Goal: Transaction & Acquisition: Purchase product/service

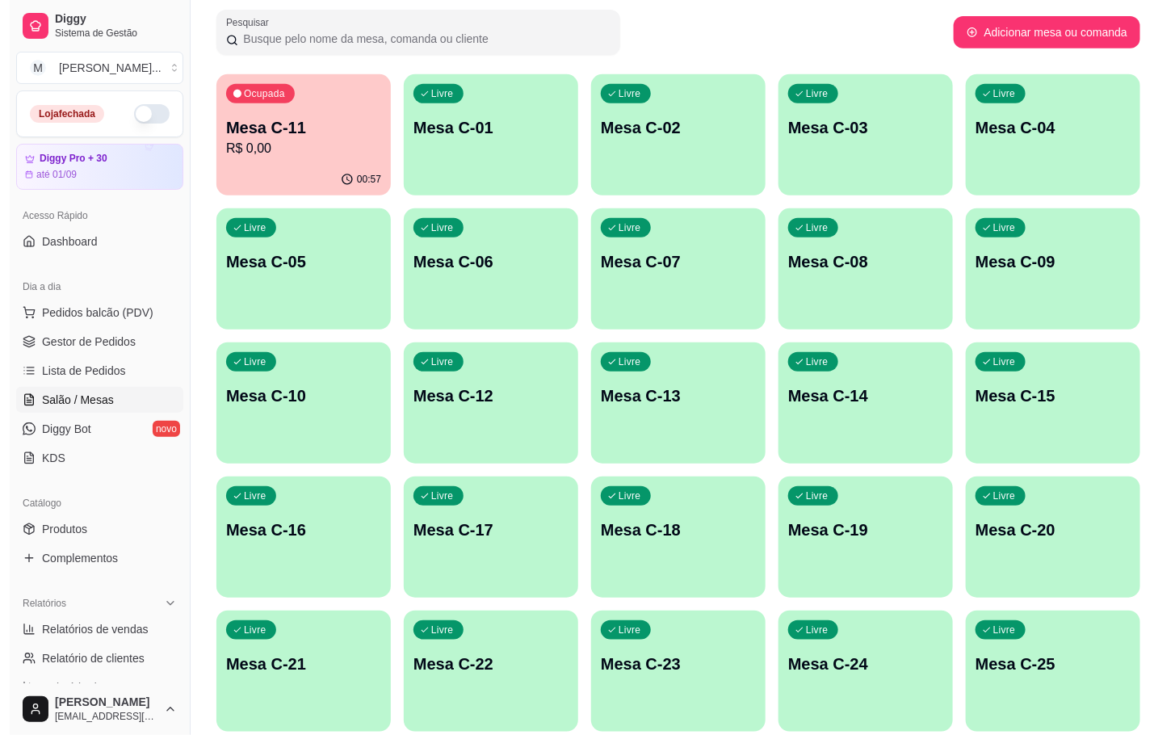
scroll to position [439, 0]
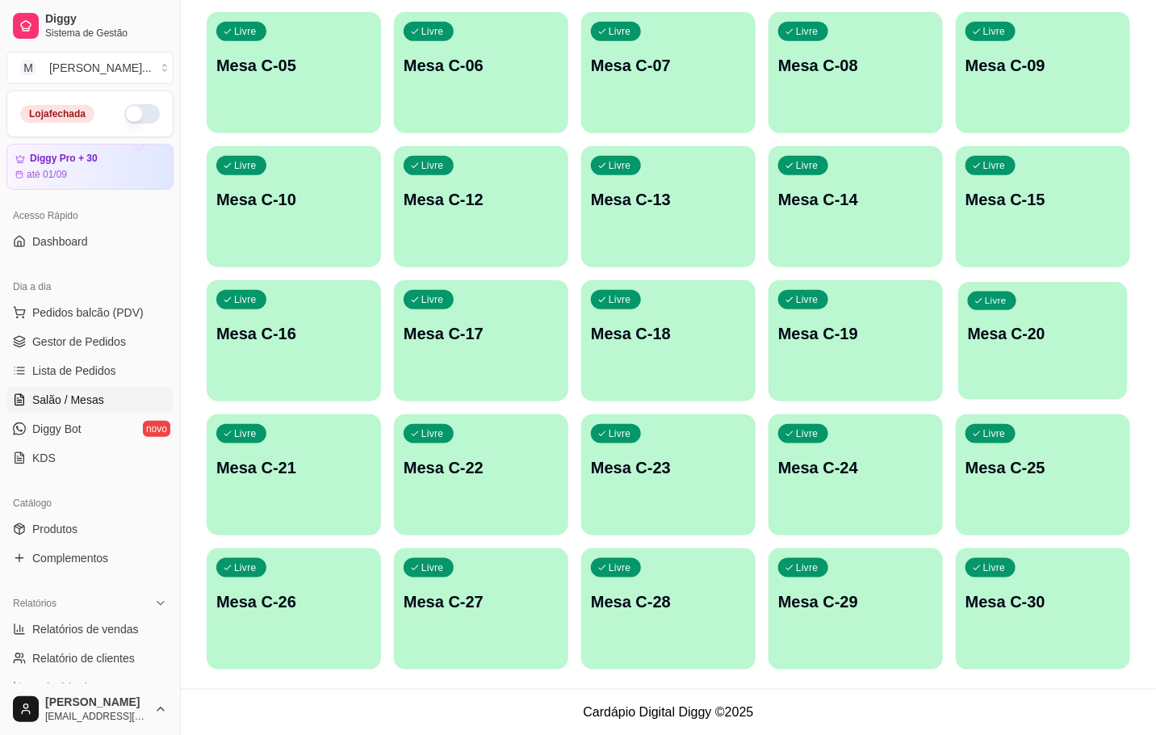
click at [1042, 356] on div "Livre Mesa C-20" at bounding box center [1044, 331] width 170 height 99
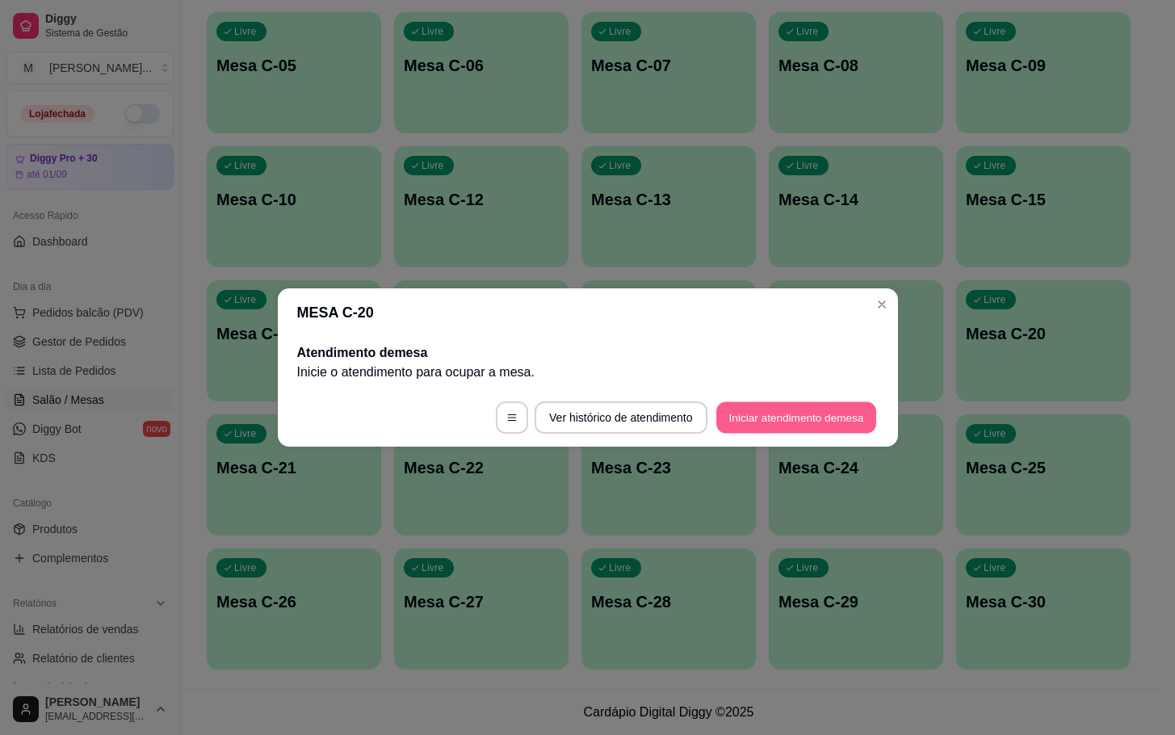
click at [805, 425] on button "Iniciar atendimento de mesa" at bounding box center [796, 417] width 160 height 31
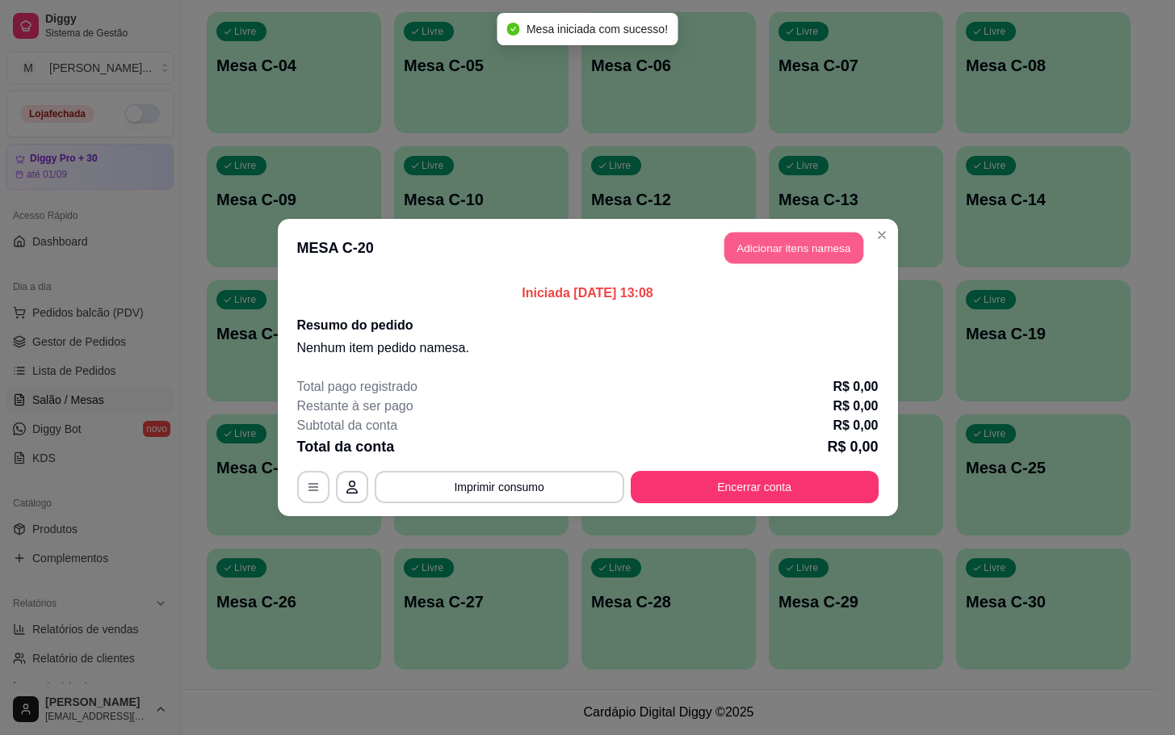
click at [827, 250] on button "Adicionar itens na mesa" at bounding box center [793, 248] width 139 height 31
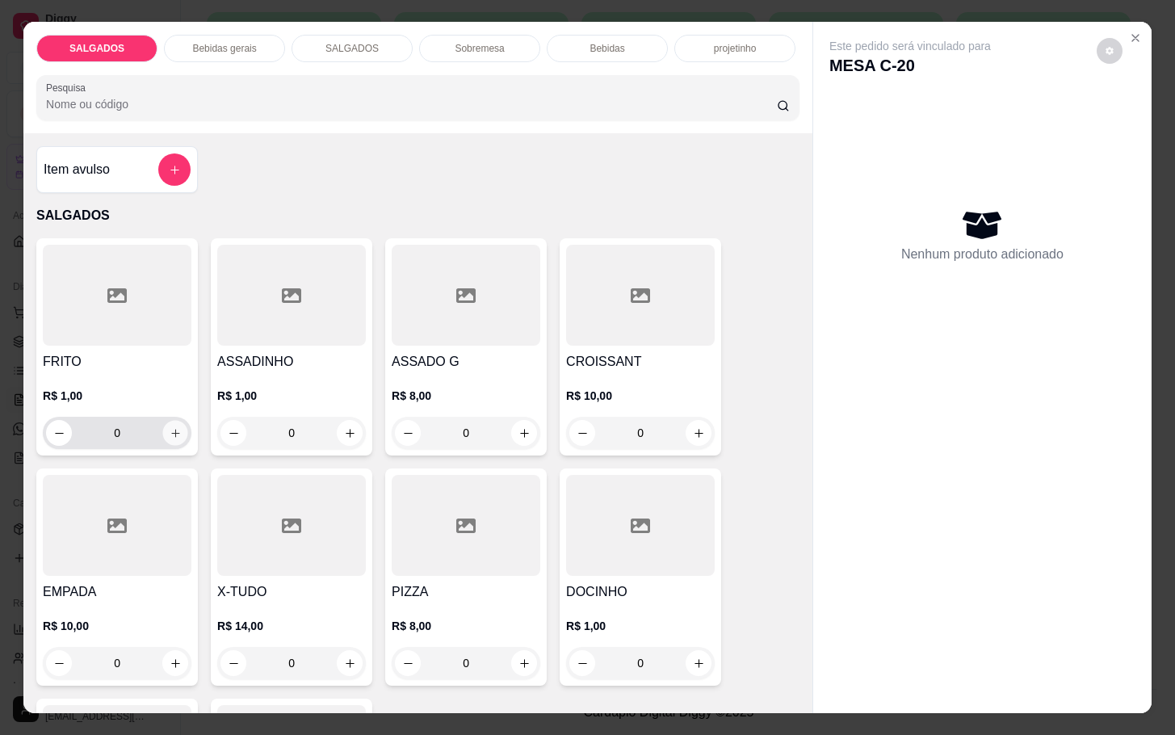
click at [174, 421] on button "increase-product-quantity" at bounding box center [175, 433] width 25 height 25
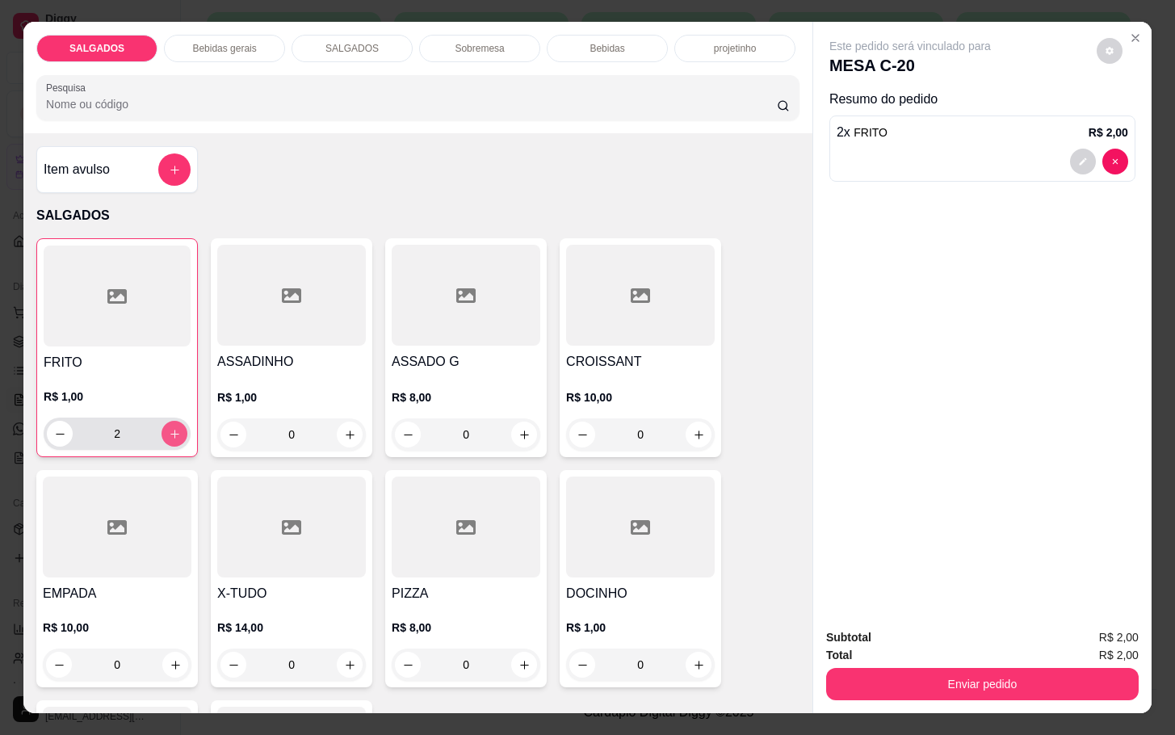
click at [174, 421] on button "increase-product-quantity" at bounding box center [175, 434] width 26 height 26
click at [174, 422] on button "increase-product-quantity" at bounding box center [174, 434] width 25 height 25
click at [174, 421] on button "increase-product-quantity" at bounding box center [175, 434] width 26 height 26
click at [174, 422] on button "increase-product-quantity" at bounding box center [174, 434] width 25 height 25
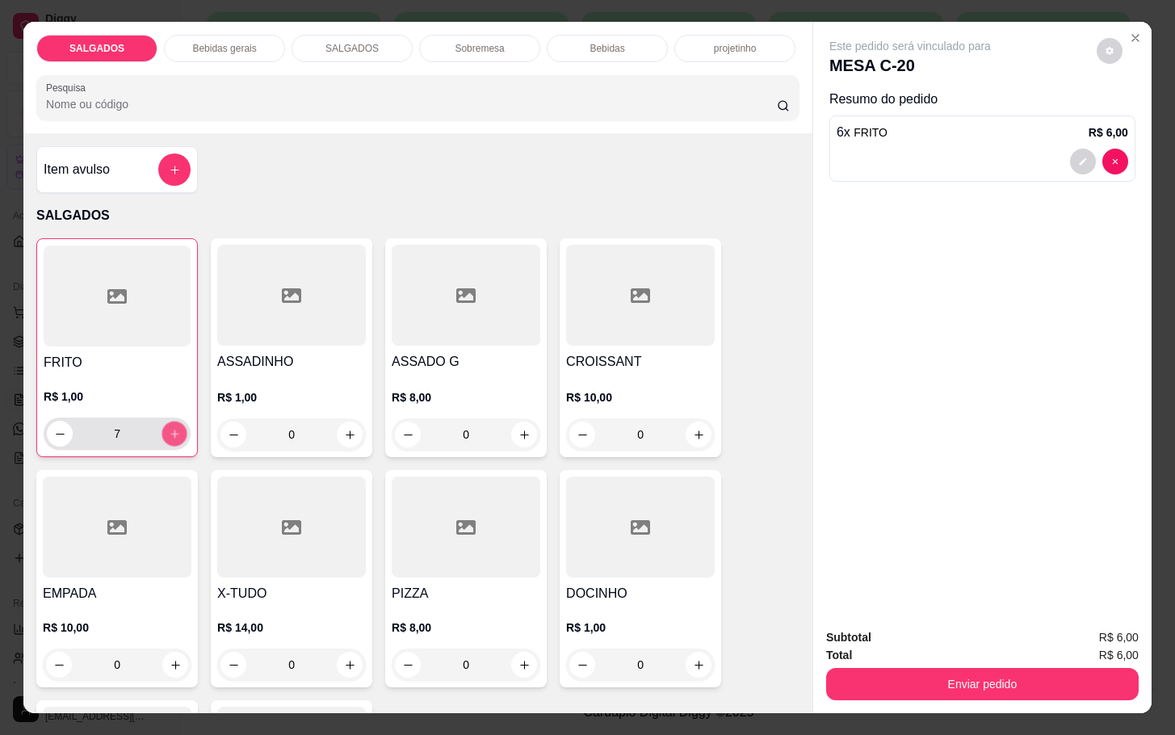
click at [174, 422] on button "increase-product-quantity" at bounding box center [174, 434] width 25 height 25
click at [174, 421] on button "increase-product-quantity" at bounding box center [175, 434] width 26 height 26
click at [174, 422] on button "increase-product-quantity" at bounding box center [174, 434] width 25 height 25
click at [174, 421] on button "increase-product-quantity" at bounding box center [175, 434] width 26 height 26
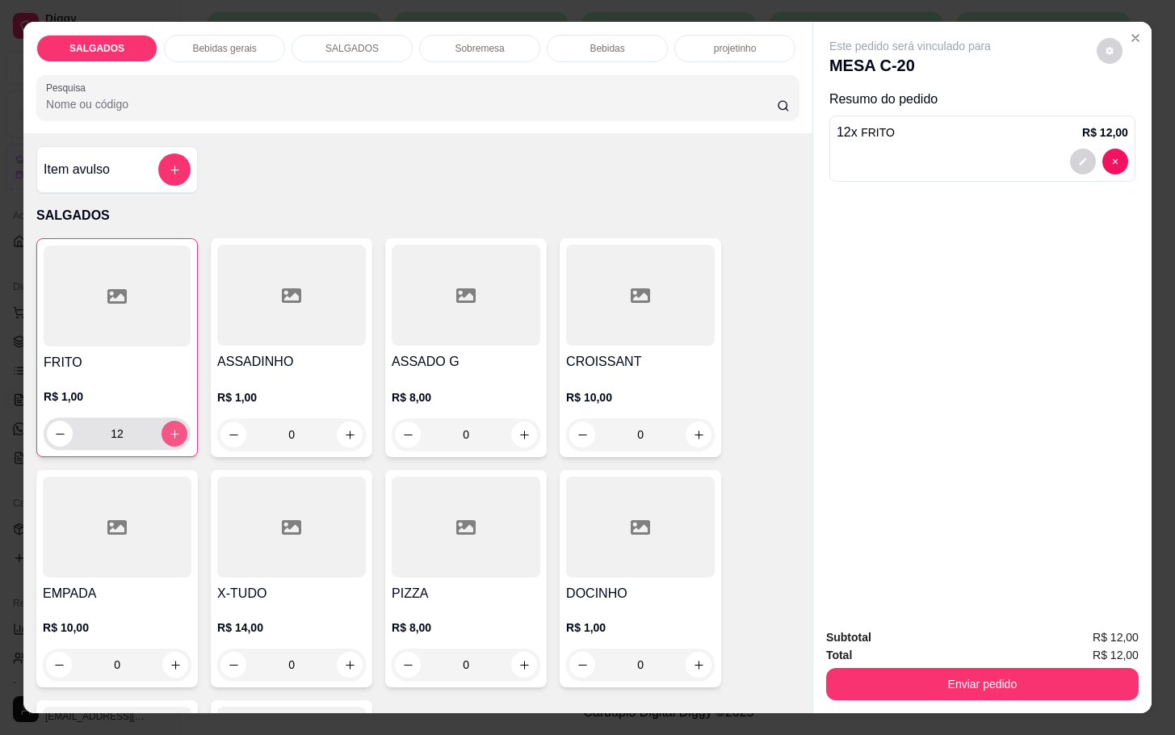
click at [174, 421] on button "increase-product-quantity" at bounding box center [175, 434] width 26 height 26
click at [174, 422] on button "increase-product-quantity" at bounding box center [174, 434] width 25 height 25
click at [174, 421] on button "increase-product-quantity" at bounding box center [175, 434] width 26 height 26
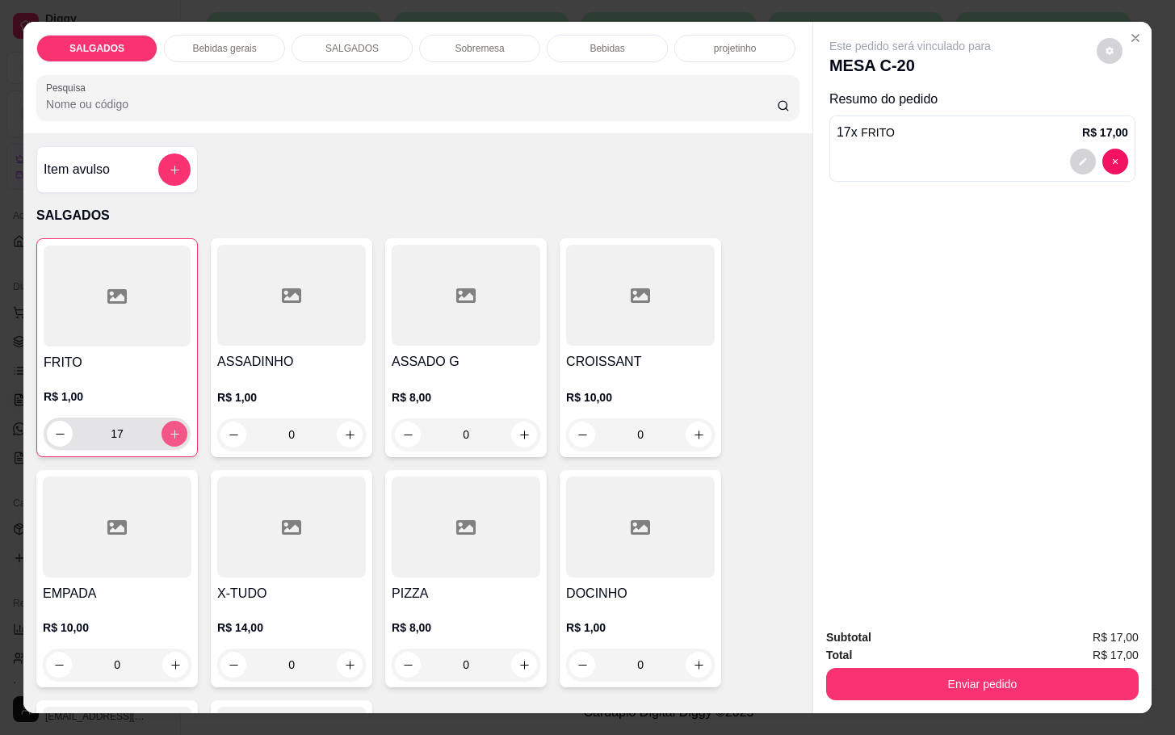
click at [174, 421] on button "increase-product-quantity" at bounding box center [175, 434] width 26 height 26
type input "19"
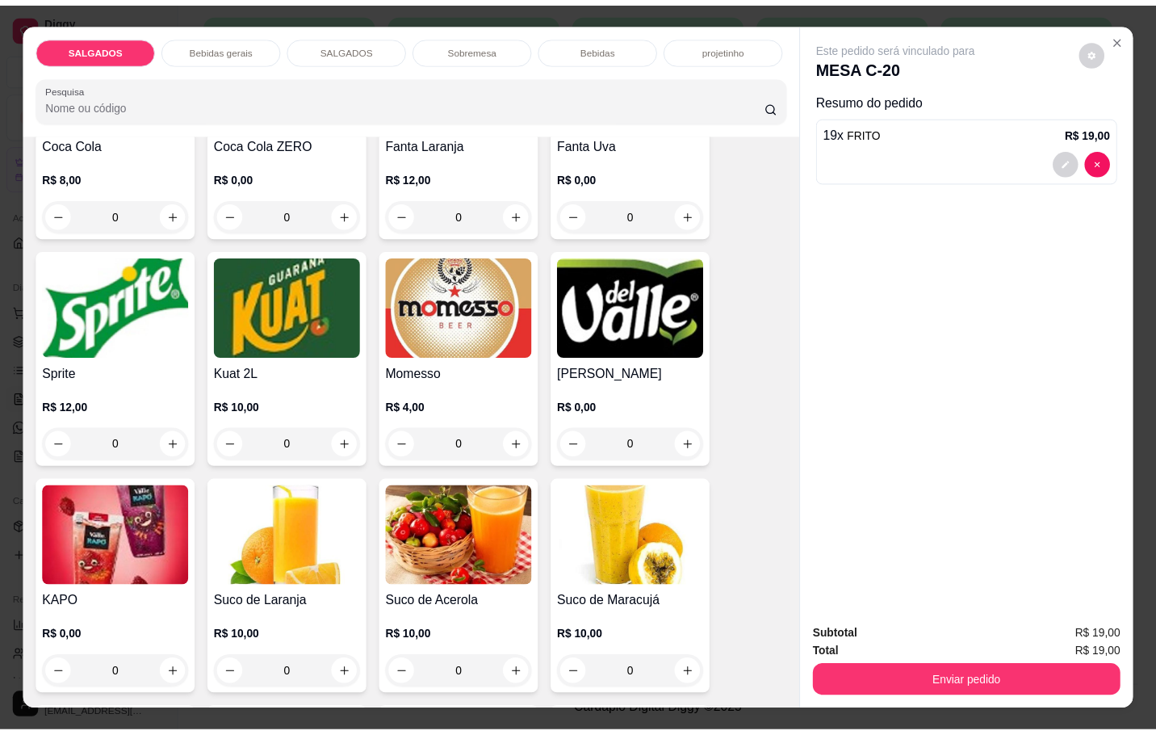
scroll to position [3271, 0]
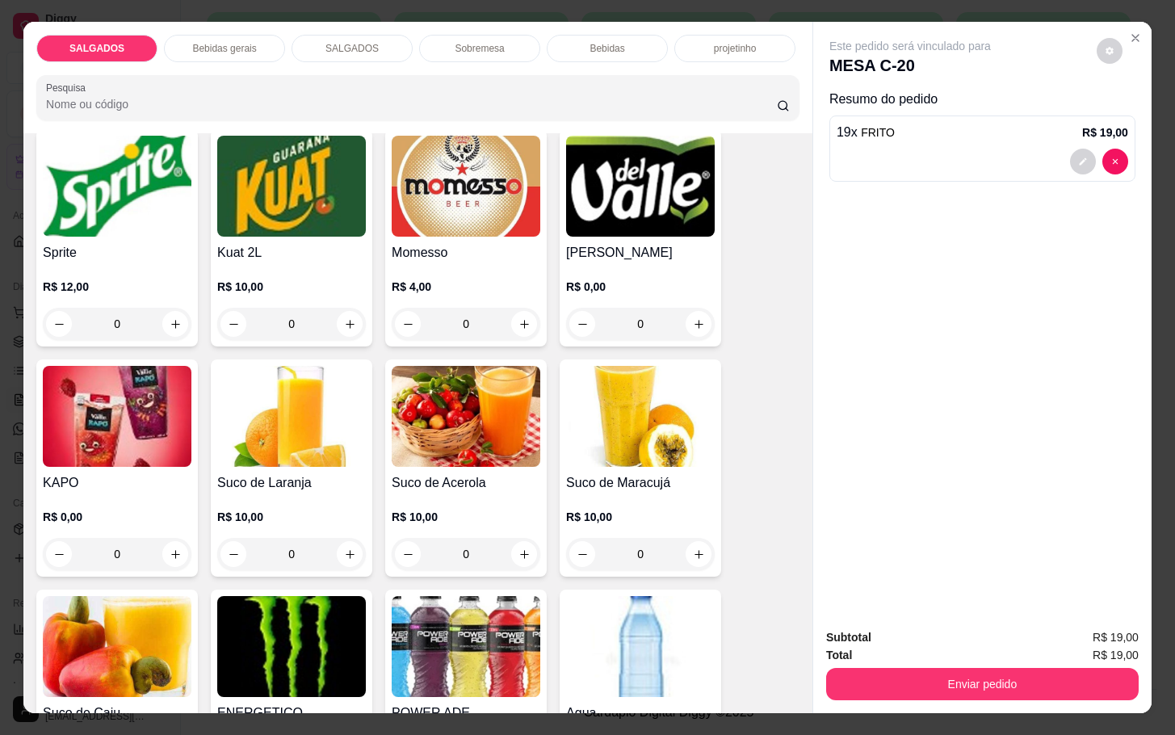
click at [448, 248] on h4 "Momesso" at bounding box center [466, 252] width 149 height 19
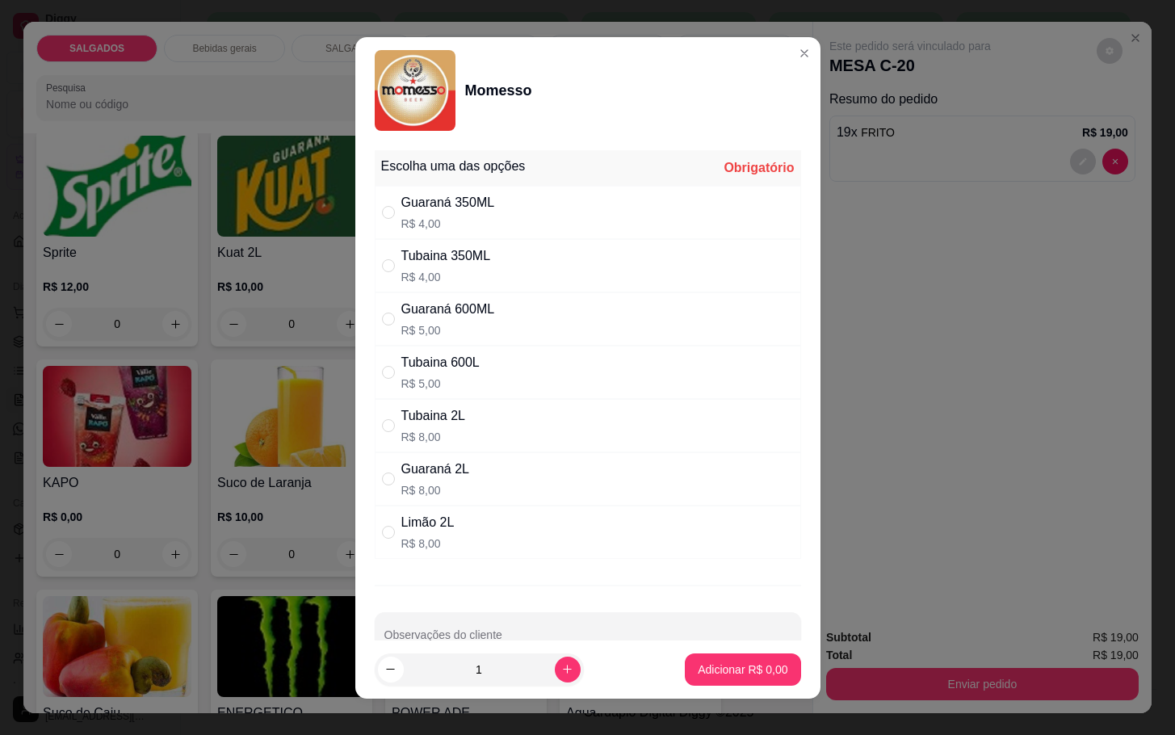
click at [451, 531] on div "Limão 2L R$ 8,00" at bounding box center [588, 532] width 426 height 53
radio input "true"
click at [740, 657] on button "Adicionar R$ 8,00" at bounding box center [742, 668] width 112 height 31
type input "1"
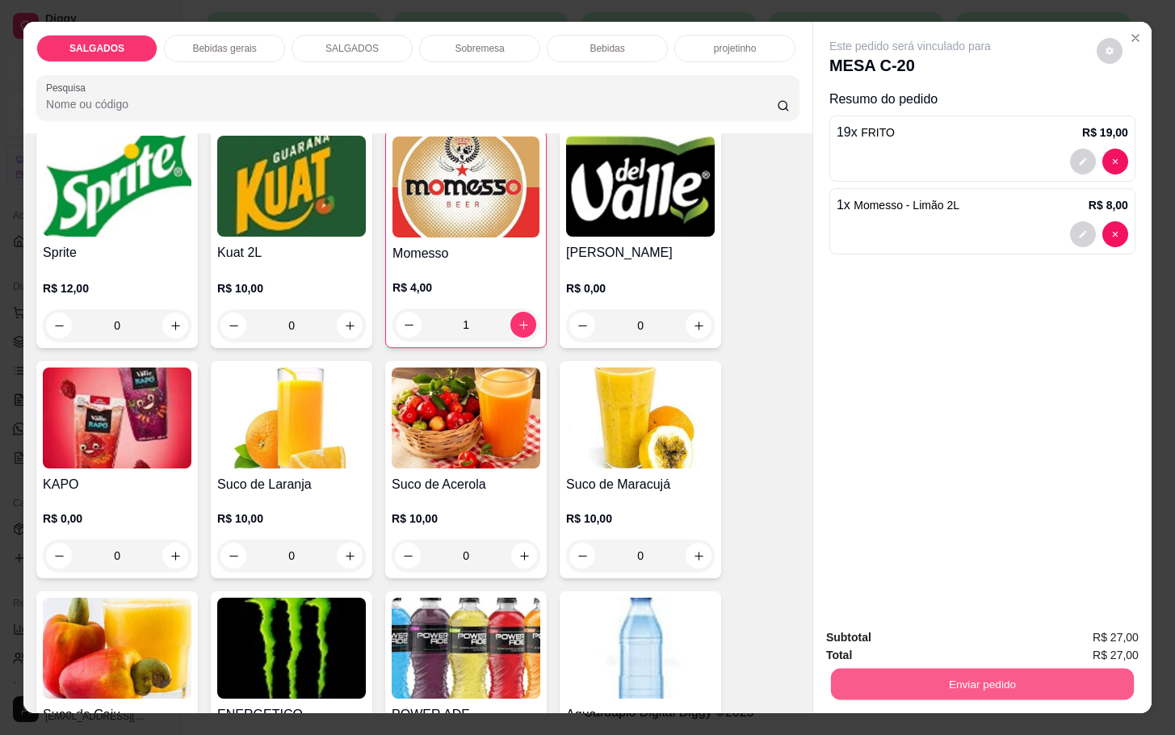
click at [940, 686] on button "Enviar pedido" at bounding box center [982, 683] width 303 height 31
click at [923, 621] on button "Não registrar e enviar pedido" at bounding box center [926, 635] width 168 height 31
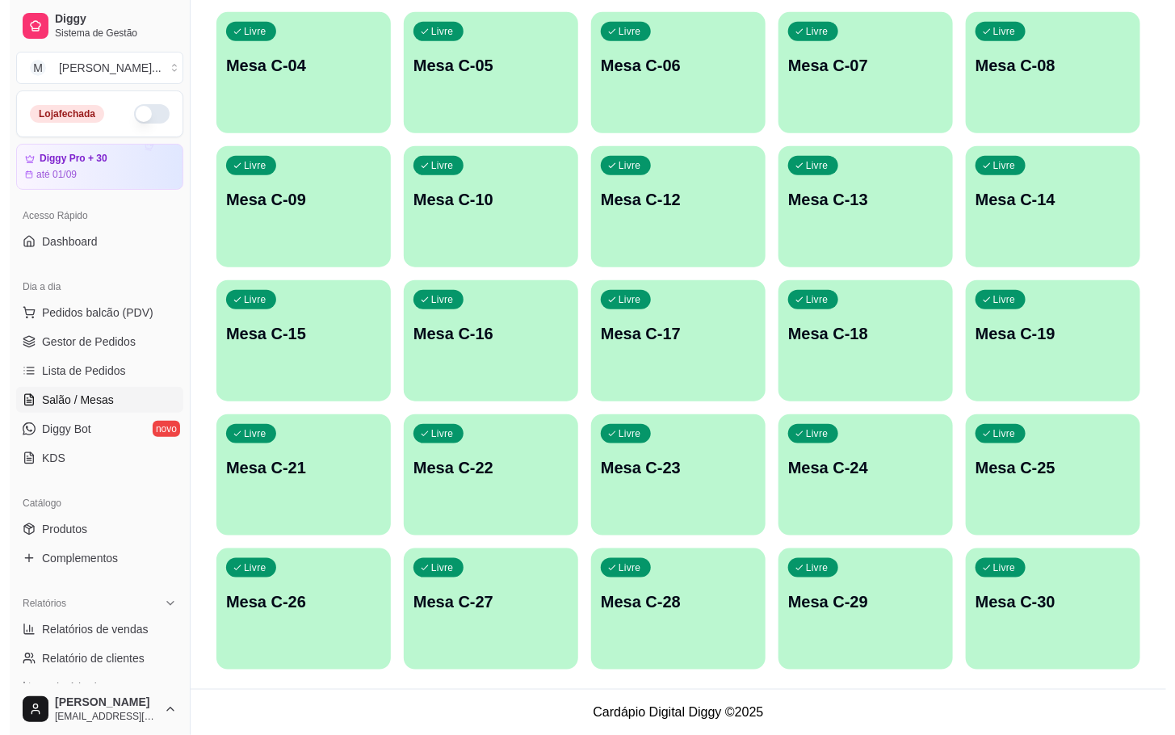
scroll to position [196, 0]
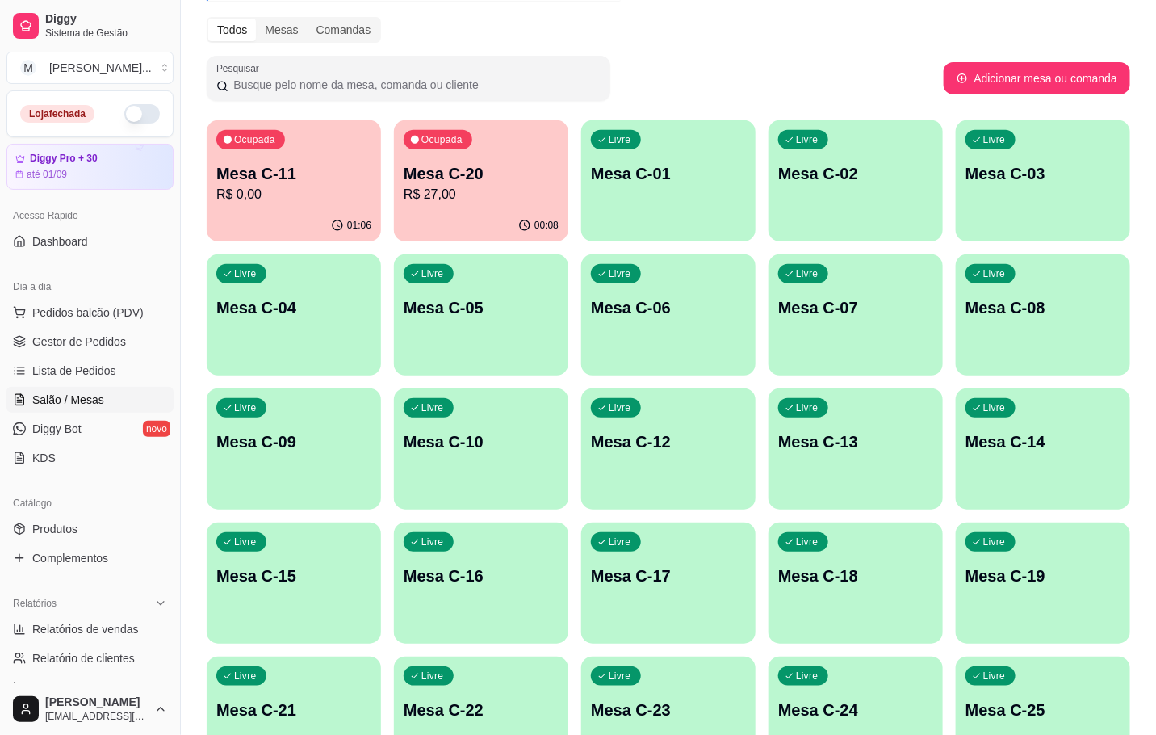
click at [455, 184] on div "Mesa C-20 R$ 27,00" at bounding box center [481, 183] width 155 height 42
